Goal: Find specific fact: Find contact information

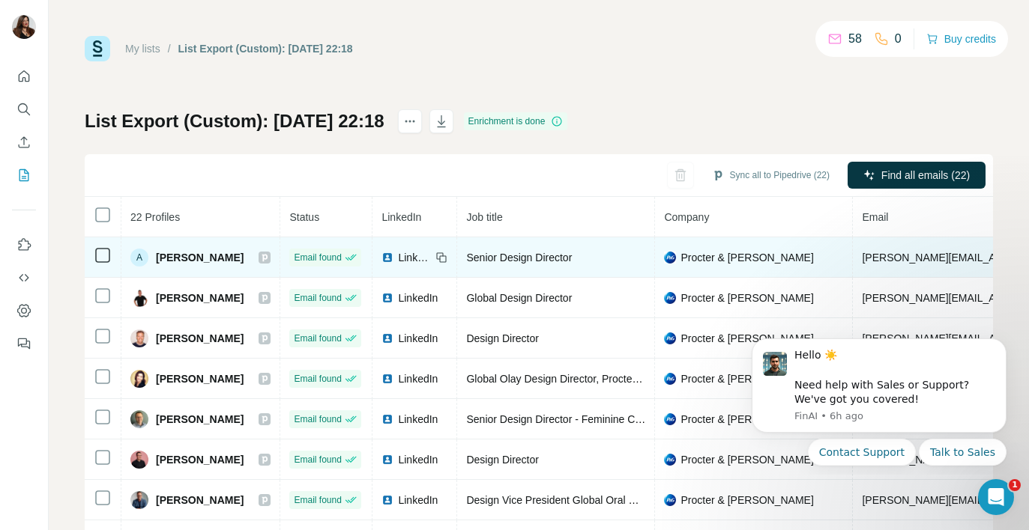
click at [160, 255] on span "[PERSON_NAME]" at bounding box center [200, 257] width 88 height 15
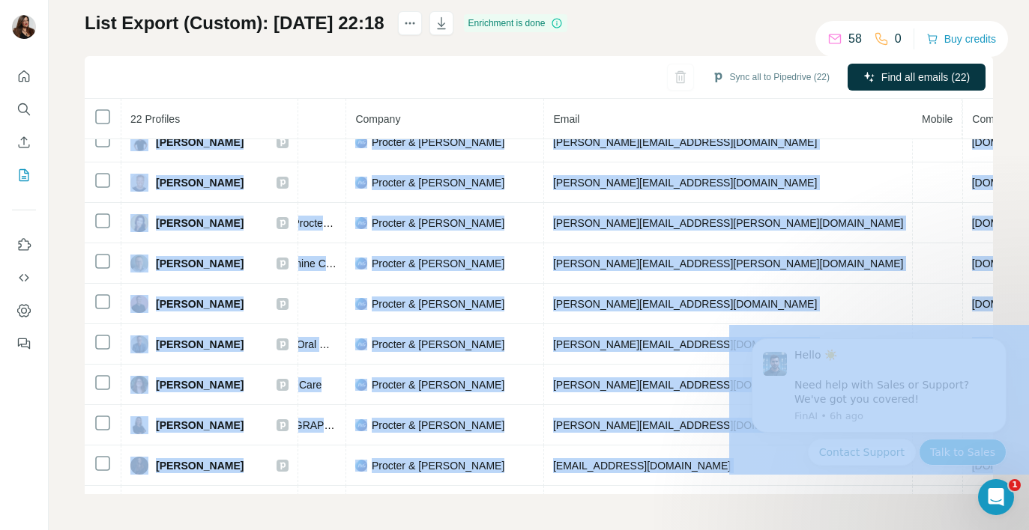
scroll to position [58, 328]
drag, startPoint x: 886, startPoint y: 584, endPoint x: 987, endPoint y: 466, distance: 155.2
copy body "Andreina Marcano Email found LinkedIn Senior Design Director Procter & Gamble m…"
